Goal: Task Accomplishment & Management: Manage account settings

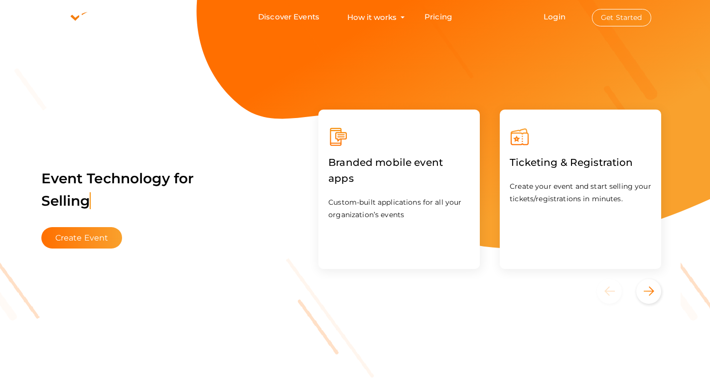
click at [610, 20] on button "Get Started" at bounding box center [621, 17] width 59 height 17
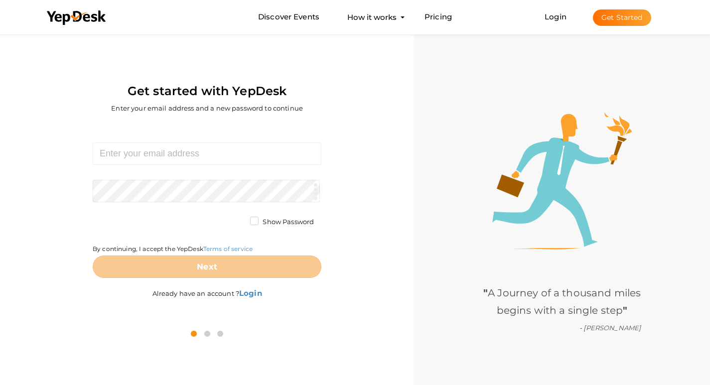
click at [617, 21] on button "Get Started" at bounding box center [622, 17] width 58 height 16
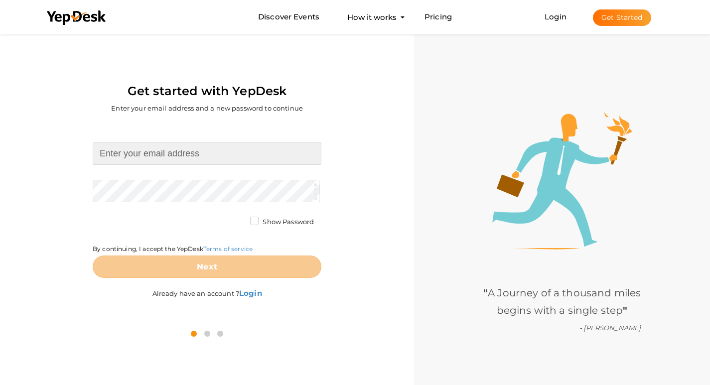
click at [145, 157] on input at bounding box center [207, 153] width 229 height 22
type input "[EMAIL_ADDRESS][DOMAIN_NAME]"
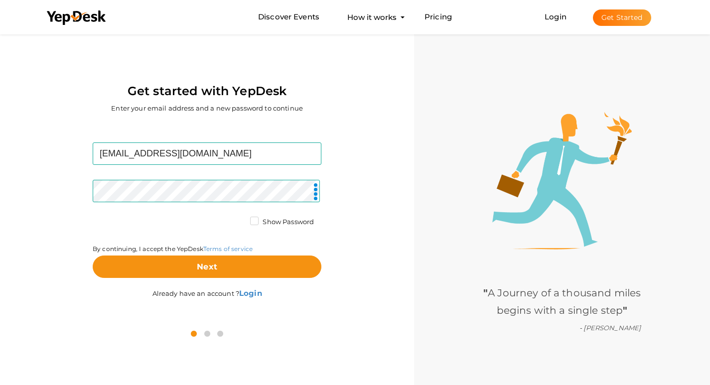
click at [252, 224] on label "Show Password" at bounding box center [282, 222] width 64 height 10
click at [240, 219] on input "Show Password" at bounding box center [240, 219] width 0 height 0
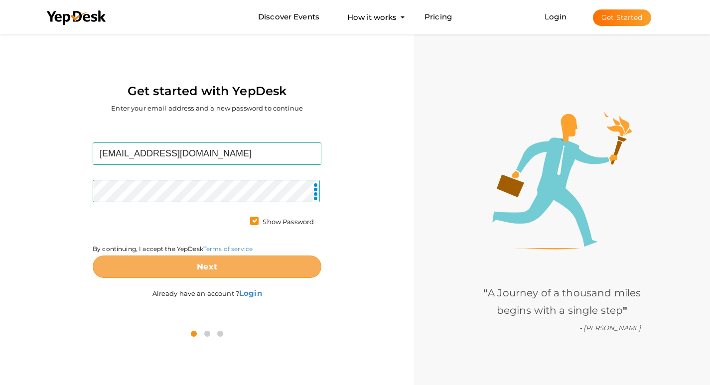
click at [248, 266] on button "Next" at bounding box center [207, 267] width 229 height 22
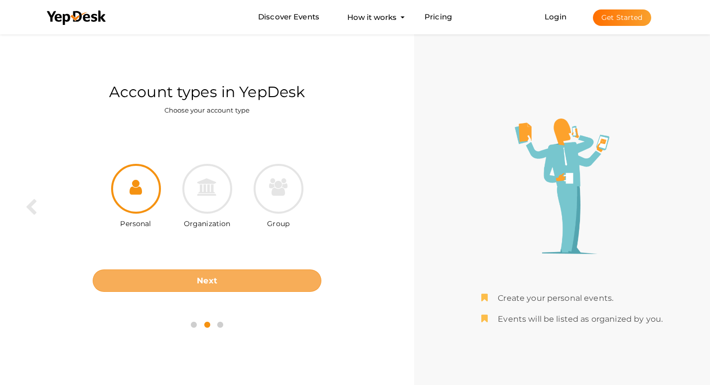
click at [181, 281] on button "Next" at bounding box center [207, 280] width 229 height 22
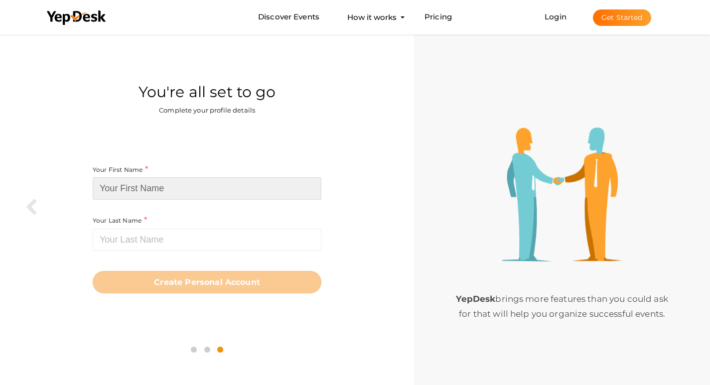
click at [172, 187] on input at bounding box center [207, 188] width 229 height 22
paste input "prestigetellapur"
drag, startPoint x: 170, startPoint y: 186, endPoint x: 133, endPoint y: 186, distance: 37.4
click at [133, 186] on input "prestigetellapur" at bounding box center [207, 188] width 229 height 22
type input "prestige"
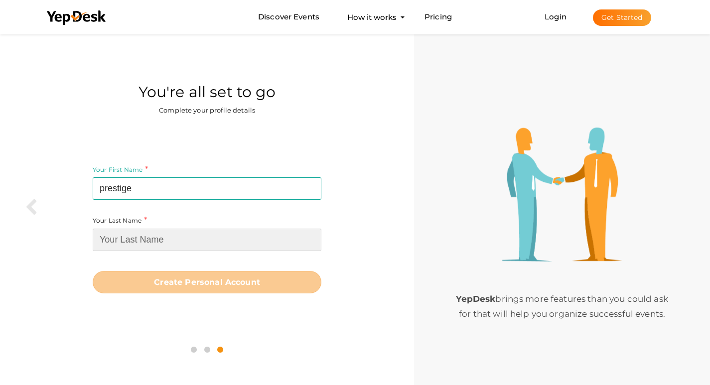
click at [160, 247] on input at bounding box center [207, 240] width 229 height 22
paste input "tellapur"
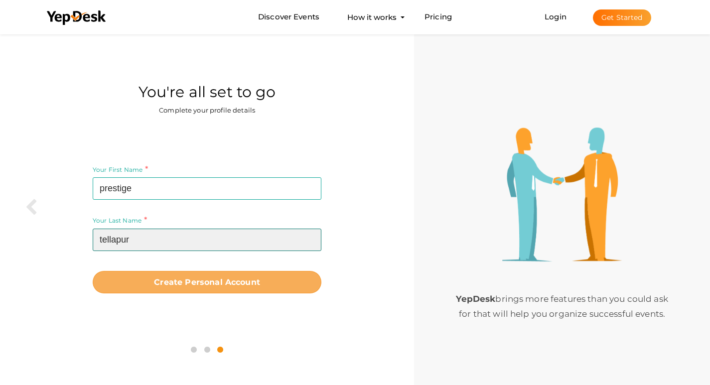
type input "tellapur"
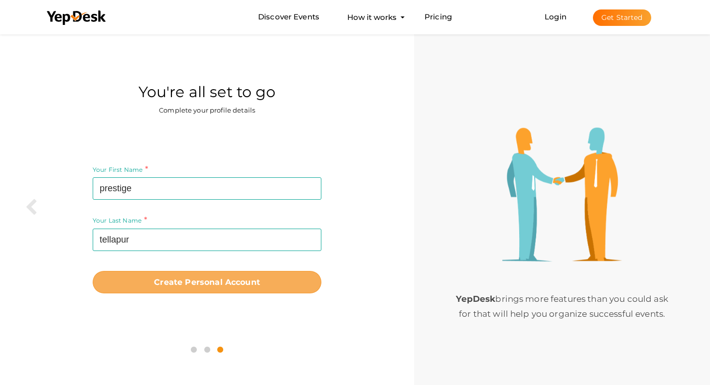
click at [181, 276] on button "Create Personal Account" at bounding box center [207, 282] width 229 height 22
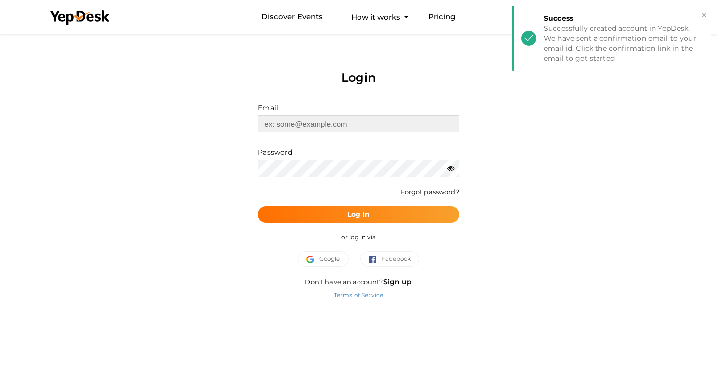
type input "[EMAIL_ADDRESS][DOMAIN_NAME]"
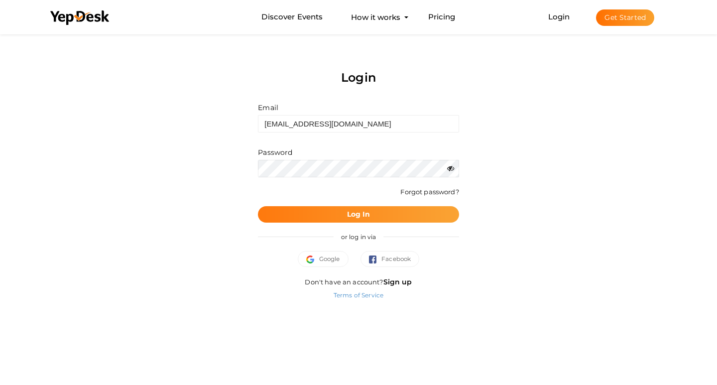
click at [353, 210] on b "Log In" at bounding box center [358, 214] width 23 height 9
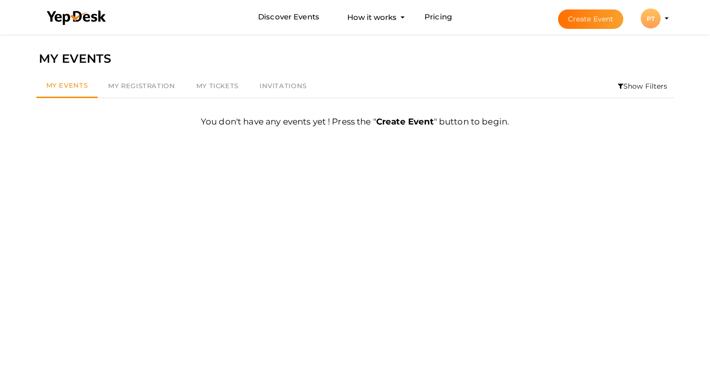
click at [653, 17] on div "PT" at bounding box center [651, 18] width 20 height 20
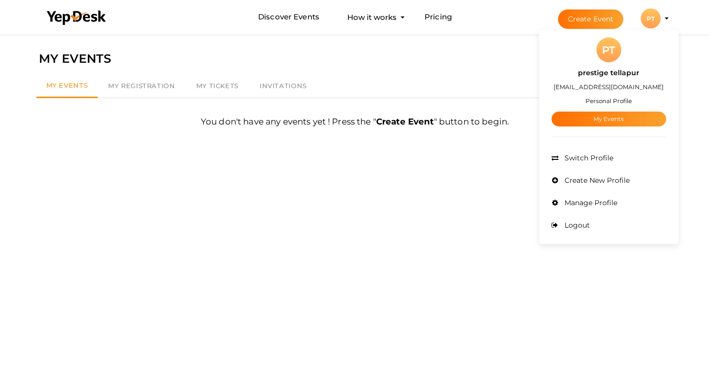
click at [589, 200] on span "Manage Profile" at bounding box center [589, 202] width 55 height 9
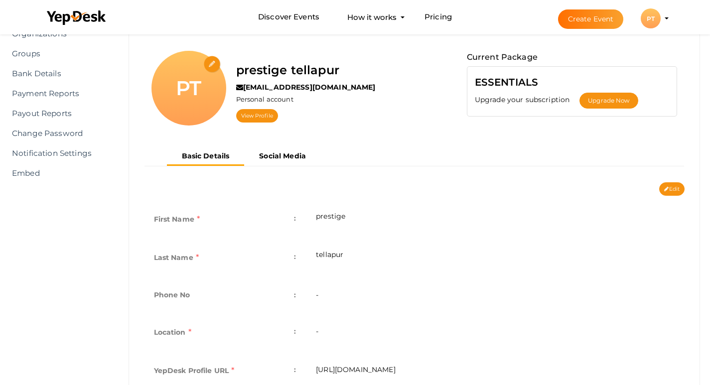
scroll to position [100, 0]
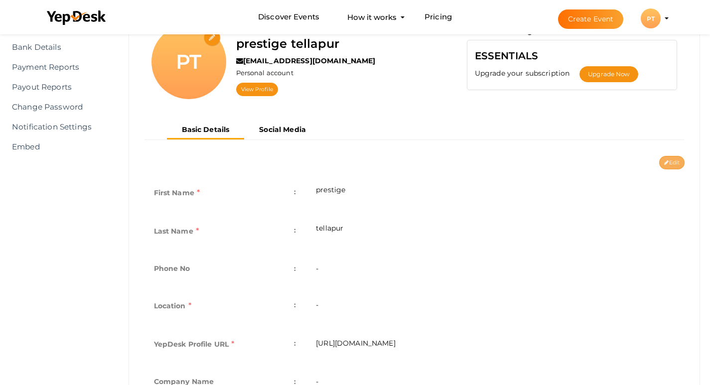
click at [662, 159] on button "Edit" at bounding box center [671, 162] width 25 height 13
type input "prestige"
type input "tellapur"
type input "prestige-tellapur"
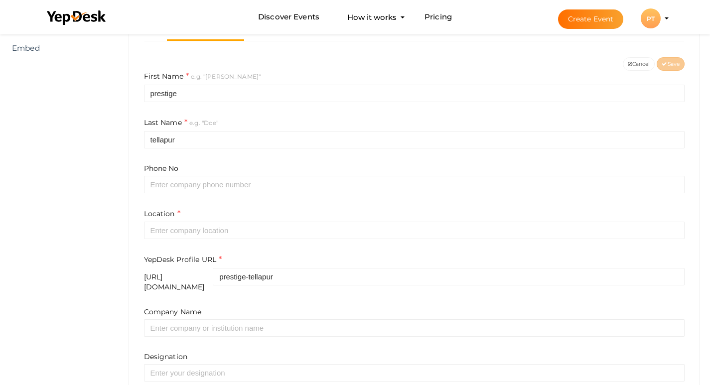
scroll to position [199, 0]
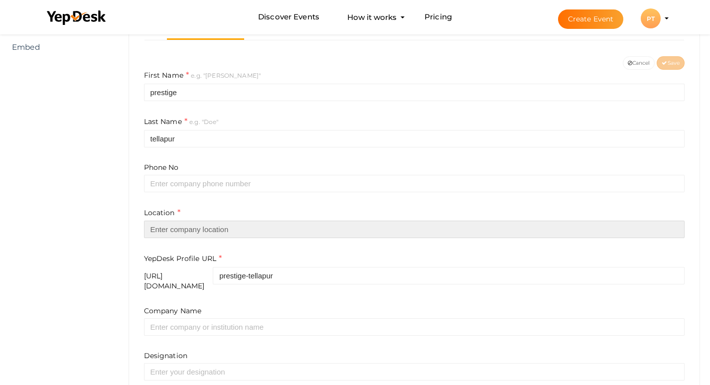
click at [173, 226] on input "text" at bounding box center [414, 229] width 541 height 17
paste input "Hyderabad"
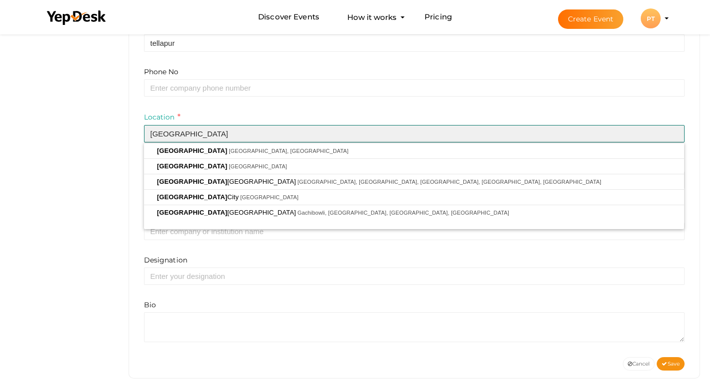
scroll to position [302, 0]
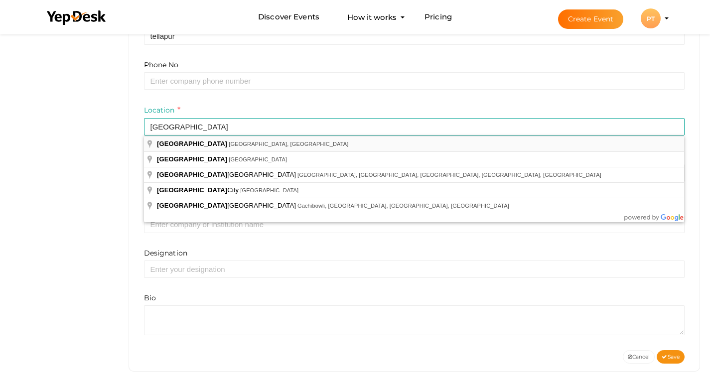
type input "[GEOGRAPHIC_DATA], [GEOGRAPHIC_DATA], [GEOGRAPHIC_DATA]"
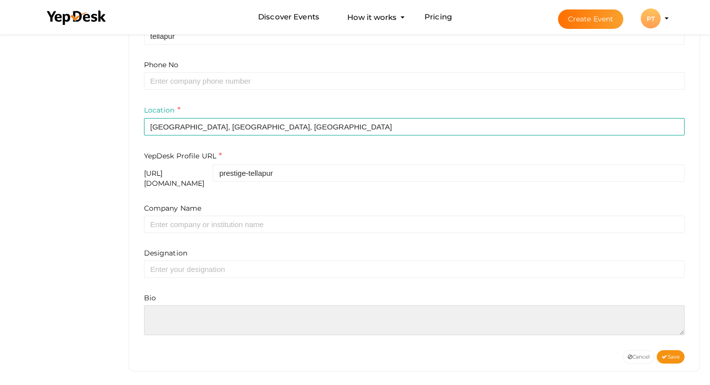
click at [192, 305] on textarea at bounding box center [414, 320] width 541 height 30
paste textarea "Prestige Tellapur is a landmark residential project by Prestige Group, offering…"
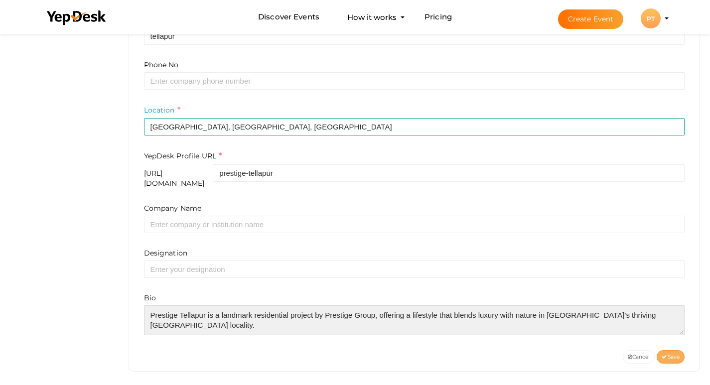
type textarea "Prestige Tellapur is a landmark residential project by Prestige Group, offering…"
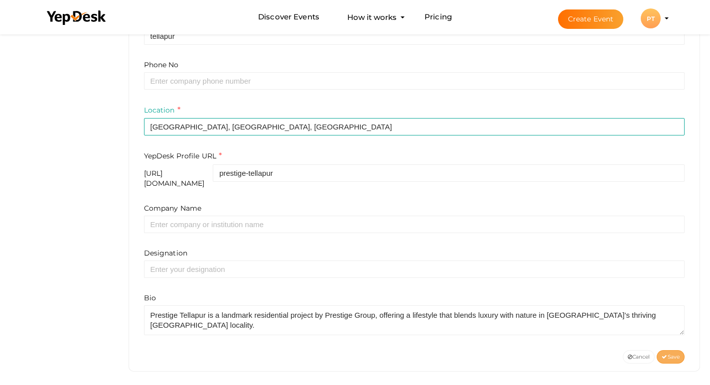
click at [675, 354] on span "Save" at bounding box center [671, 357] width 18 height 6
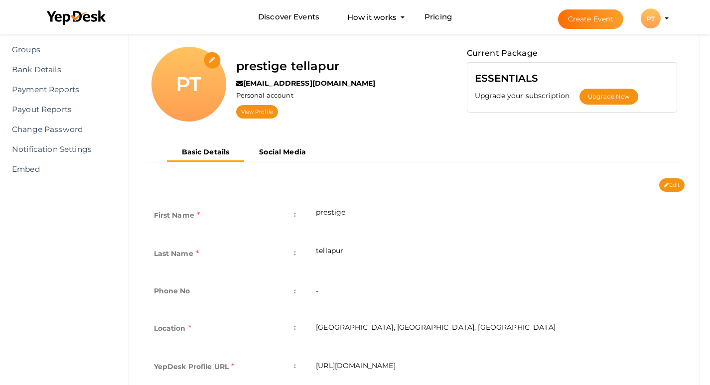
scroll to position [39, 0]
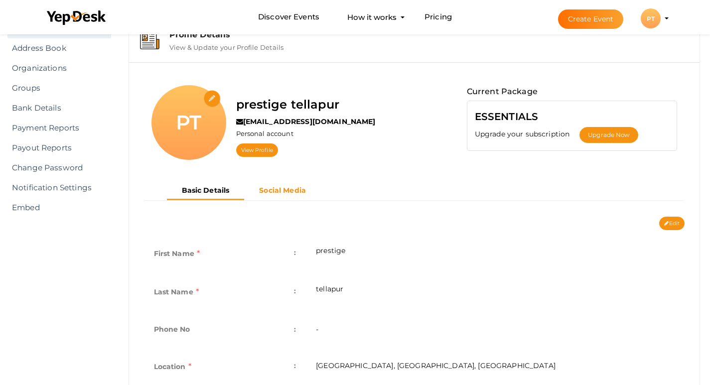
click at [291, 189] on b "Social Media" at bounding box center [282, 190] width 47 height 9
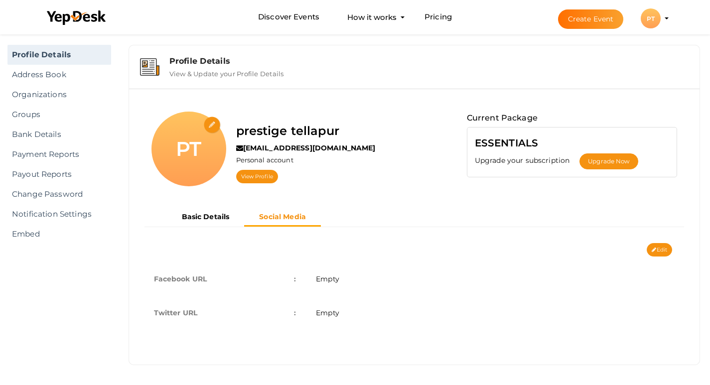
scroll to position [12, 0]
click at [666, 255] on button "Edit" at bounding box center [659, 249] width 25 height 13
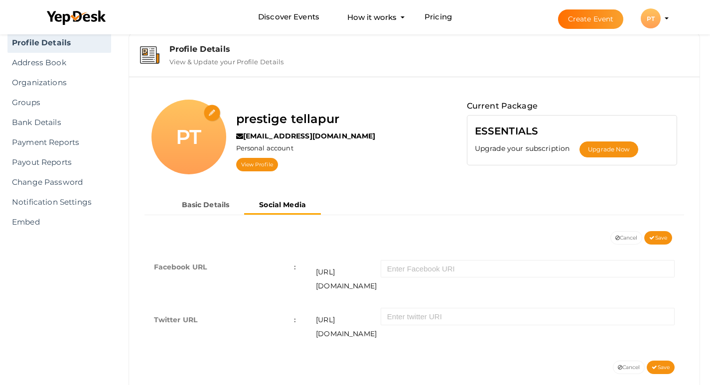
scroll to position [31, 0]
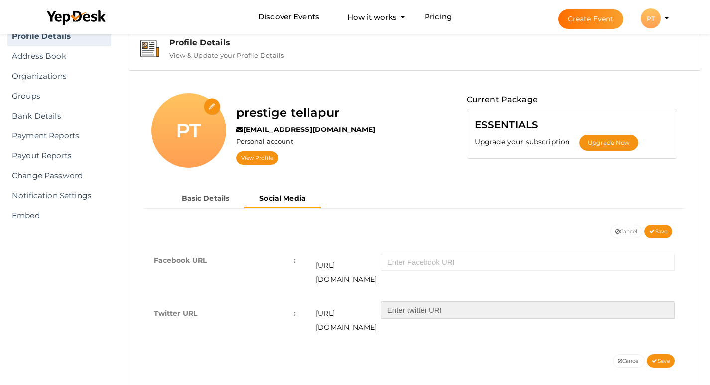
click at [405, 301] on input "text" at bounding box center [528, 309] width 294 height 17
paste input "https://x.com/PTellapur"
type input "https://x.com/PTellapur"
click at [658, 358] on span "Save" at bounding box center [661, 361] width 18 height 6
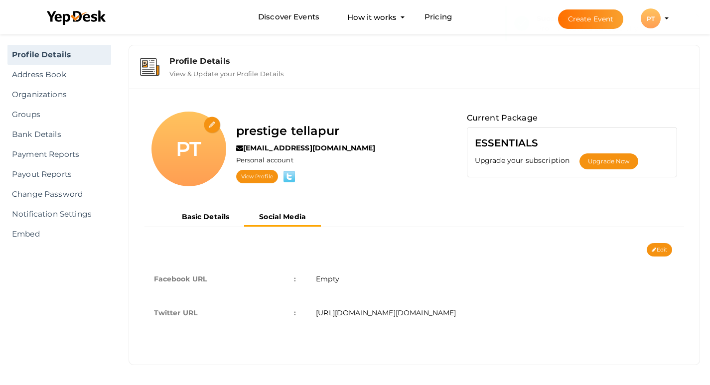
scroll to position [12, 0]
click at [248, 182] on link "View Profile" at bounding box center [257, 176] width 42 height 13
